Goal: Information Seeking & Learning: Learn about a topic

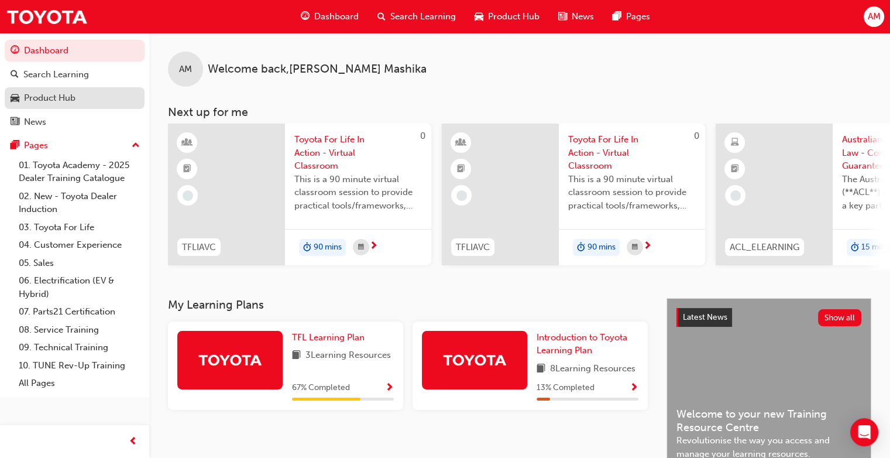
click at [68, 97] on div "Product Hub" at bounding box center [49, 97] width 51 height 13
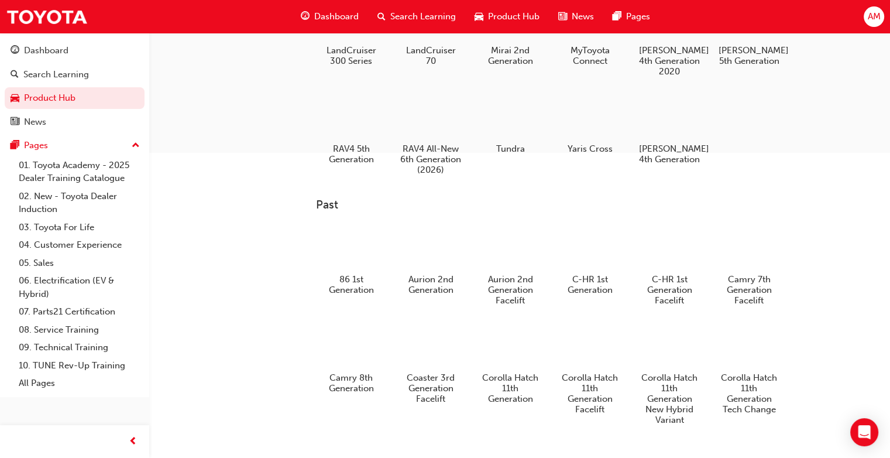
scroll to position [366, 0]
click at [511, 153] on h5 "Tundra" at bounding box center [510, 151] width 65 height 11
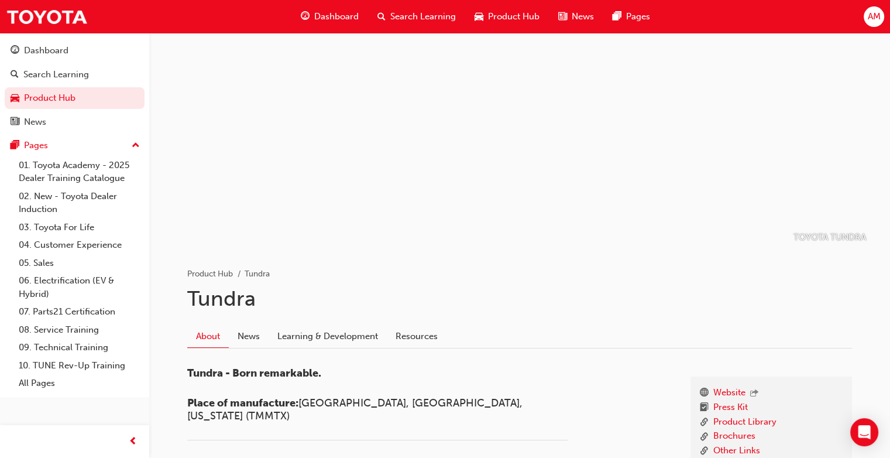
scroll to position [18, 0]
click at [433, 247] on div at bounding box center [520, 132] width 702 height 234
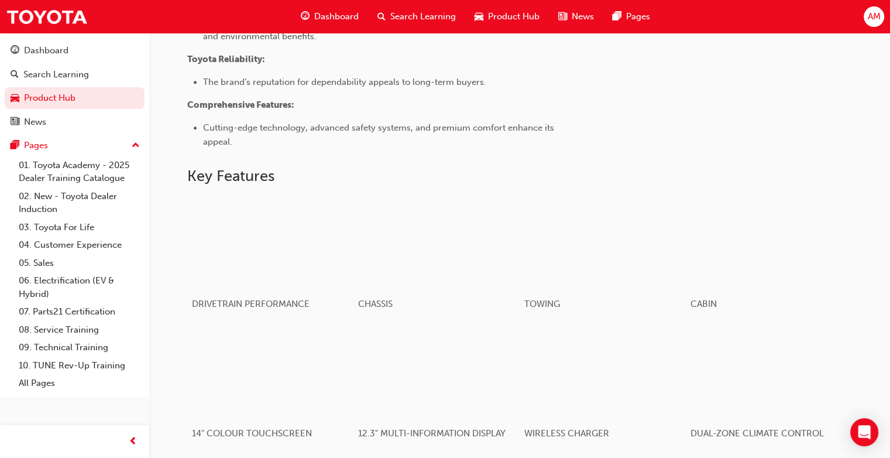
scroll to position [726, 0]
